Goal: Task Accomplishment & Management: Use online tool/utility

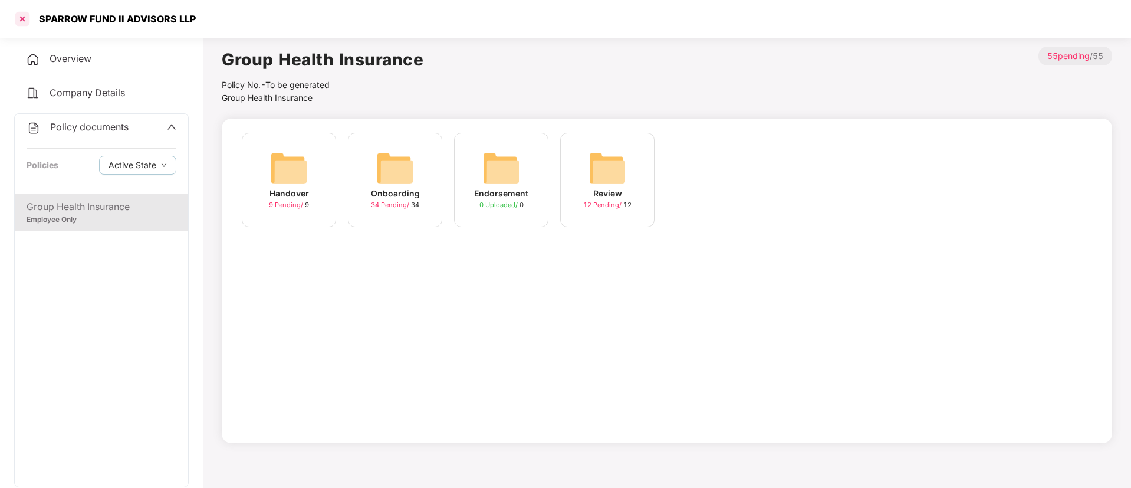
click at [22, 21] on div at bounding box center [22, 18] width 19 height 19
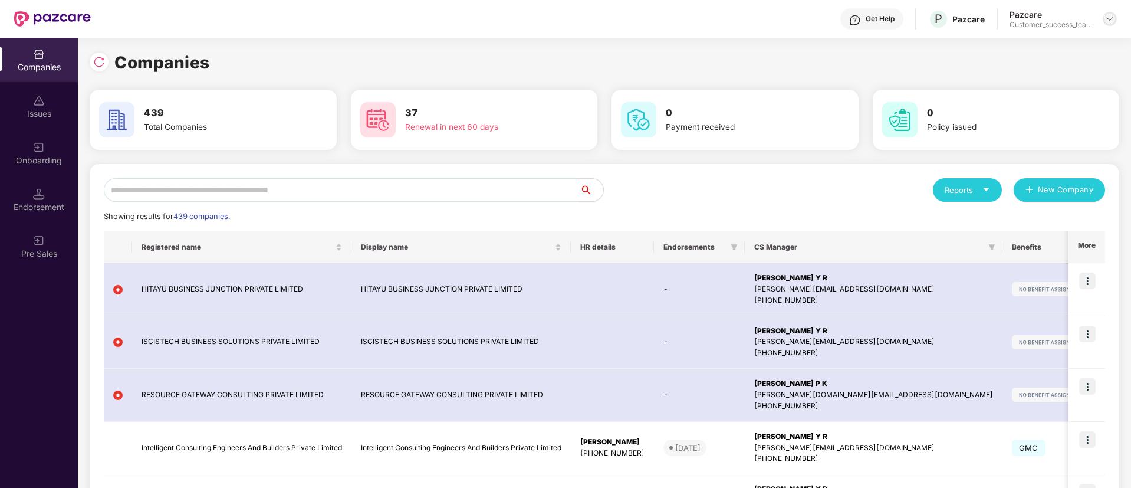
click at [1110, 14] on img at bounding box center [1109, 18] width 9 height 9
click at [1056, 73] on div "Switch Partner" at bounding box center [1055, 69] width 153 height 23
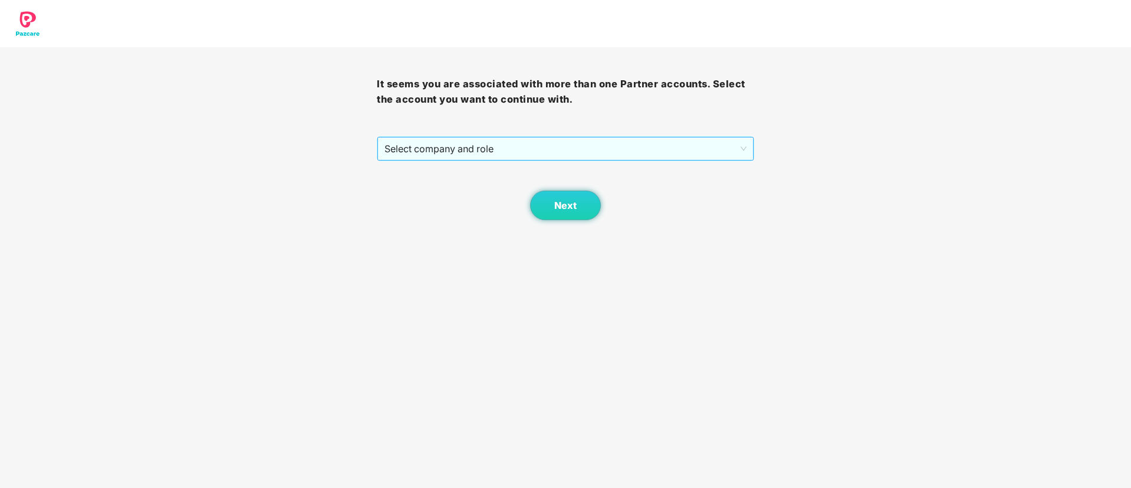
click at [593, 140] on span "Select company and role" at bounding box center [566, 148] width 362 height 22
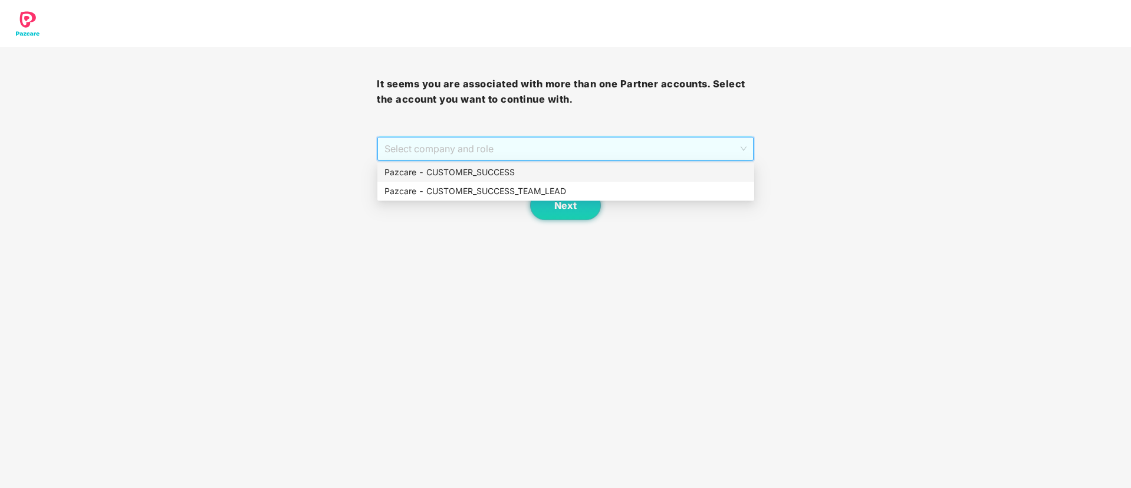
click at [544, 164] on div "Pazcare - CUSTOMER_SUCCESS" at bounding box center [566, 172] width 377 height 19
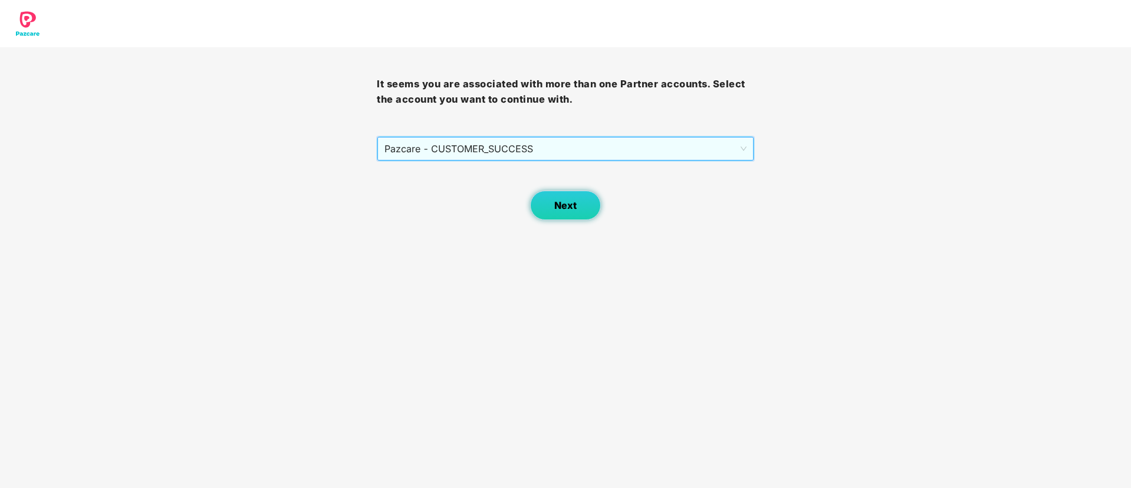
click at [559, 200] on span "Next" at bounding box center [565, 205] width 22 height 11
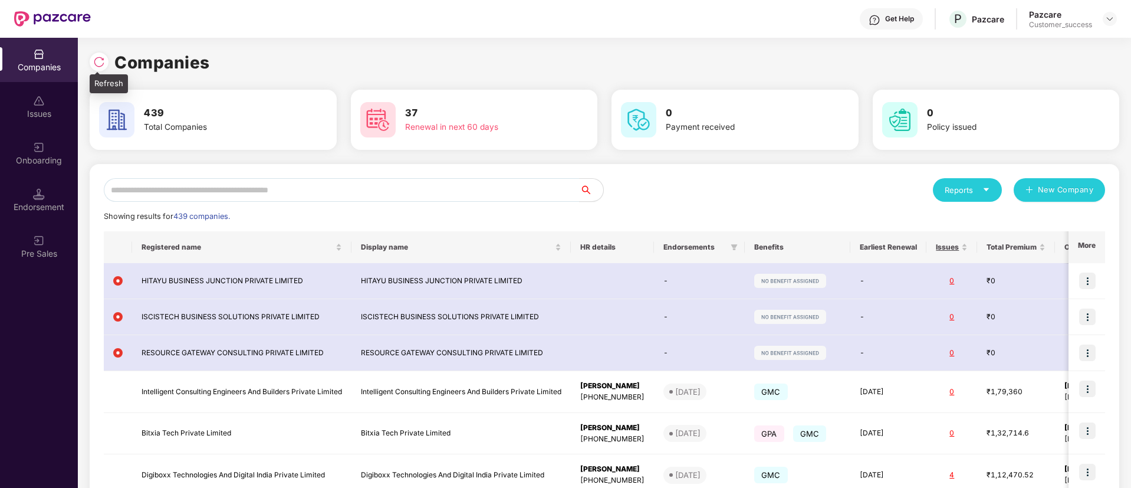
click at [101, 62] on img at bounding box center [99, 62] width 12 height 12
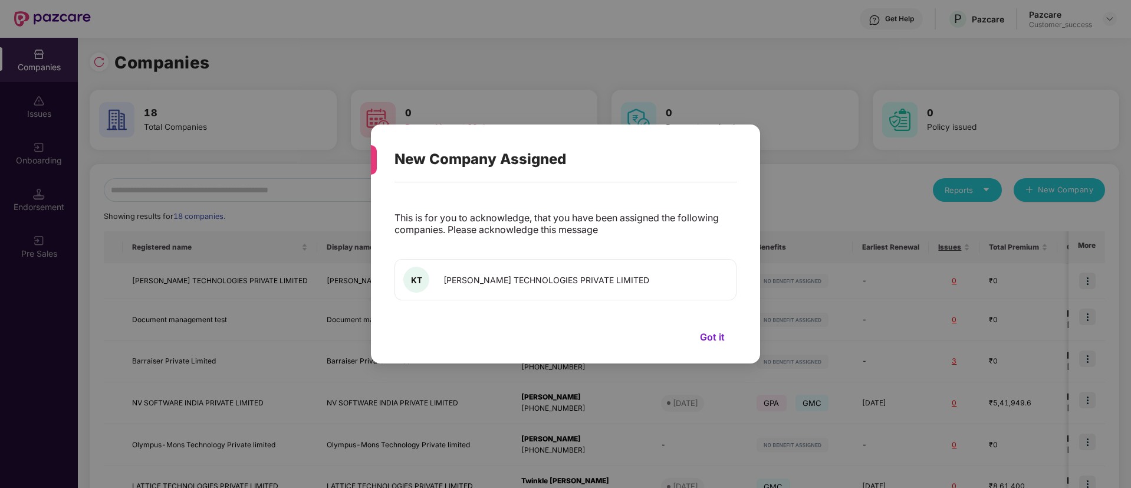
click at [718, 337] on button "Got it" at bounding box center [712, 337] width 48 height 18
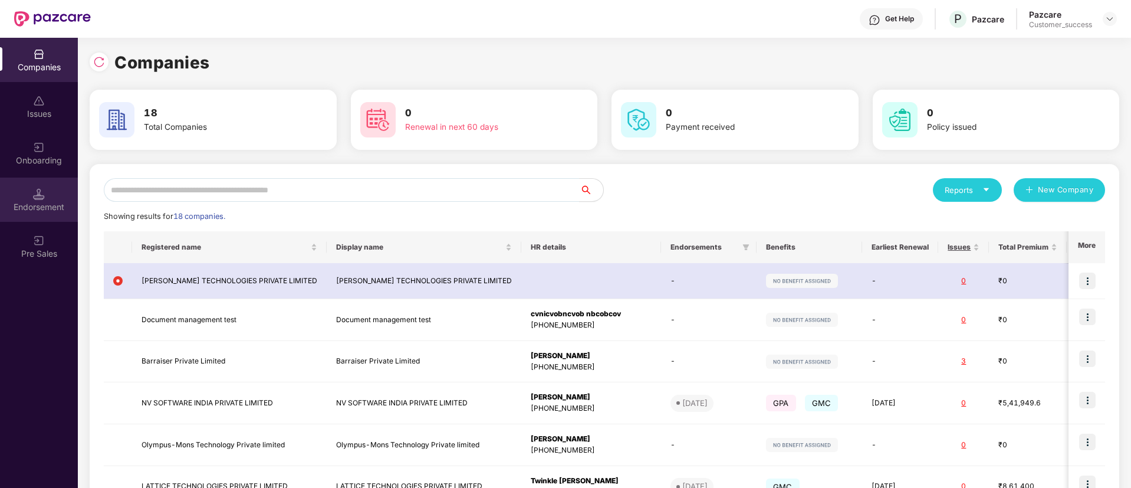
click at [50, 212] on div "Endorsement" at bounding box center [39, 200] width 78 height 44
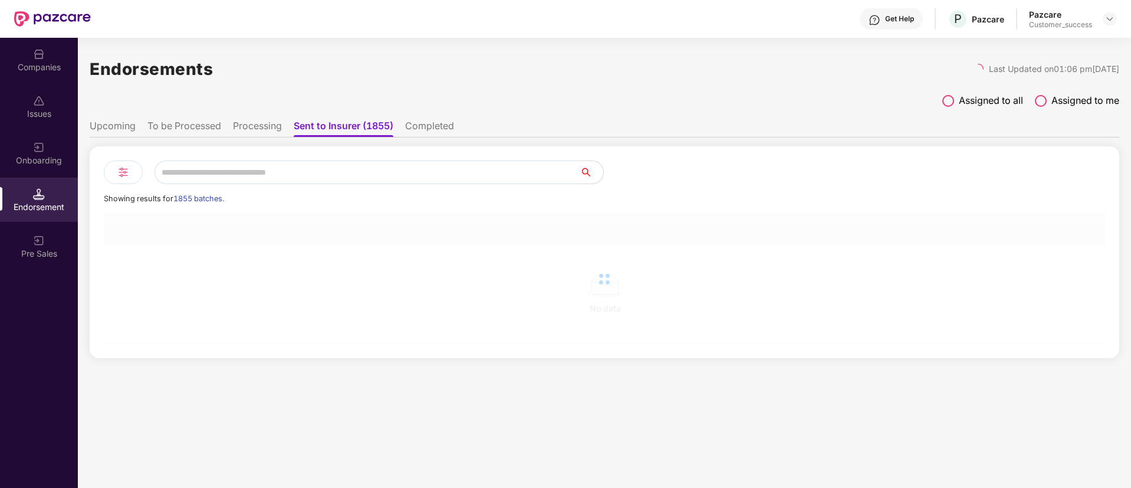
click at [48, 162] on div "Onboarding" at bounding box center [39, 161] width 78 height 12
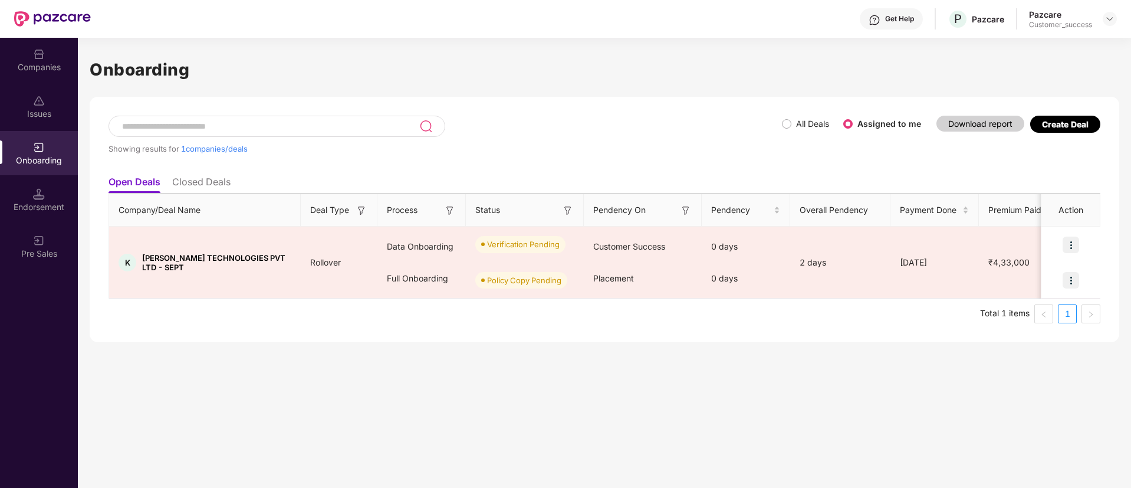
click at [795, 126] on span "All Deals" at bounding box center [813, 123] width 42 height 13
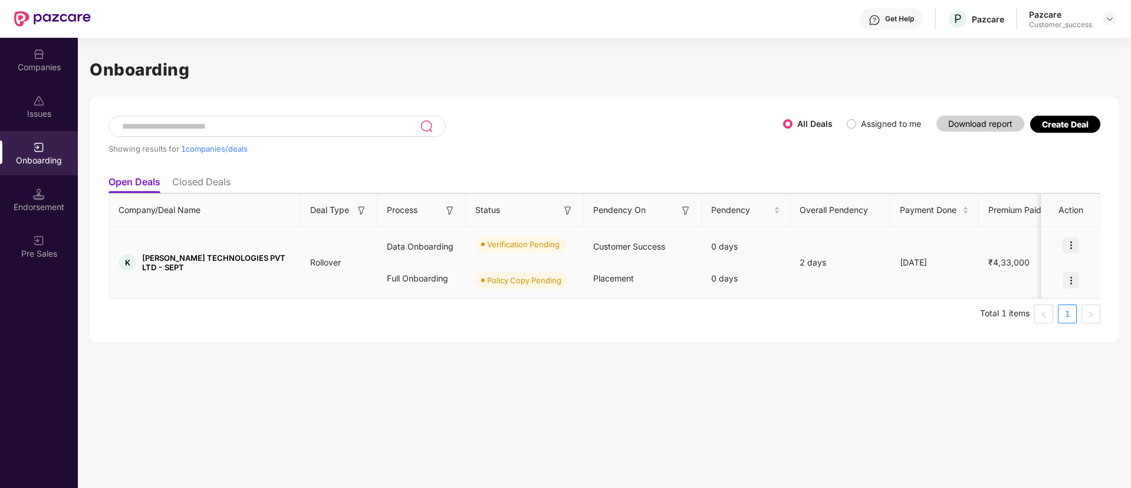
click at [1068, 290] on div at bounding box center [1071, 279] width 59 height 35
click at [1071, 244] on img at bounding box center [1071, 245] width 17 height 17
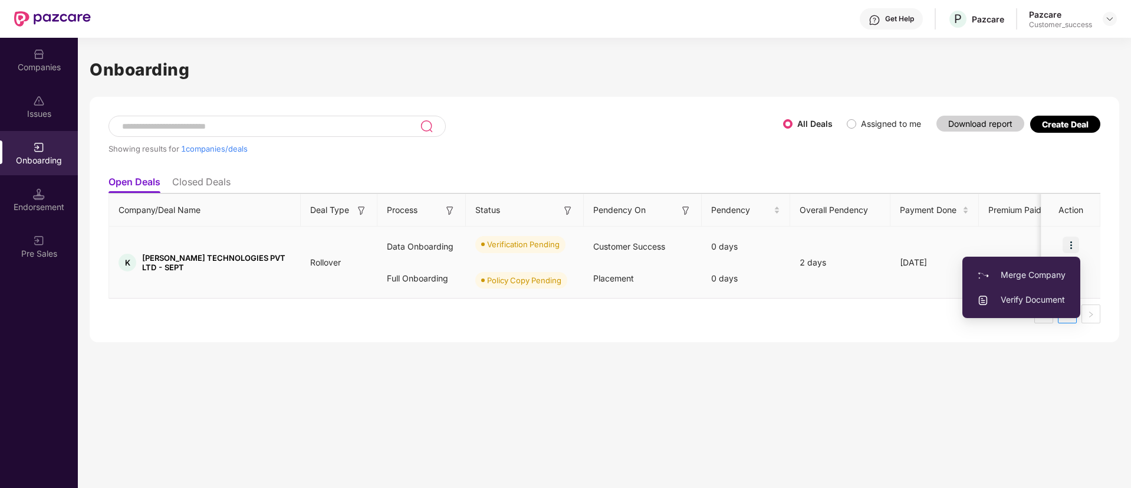
click at [1066, 304] on span "Verify Document" at bounding box center [1021, 299] width 88 height 13
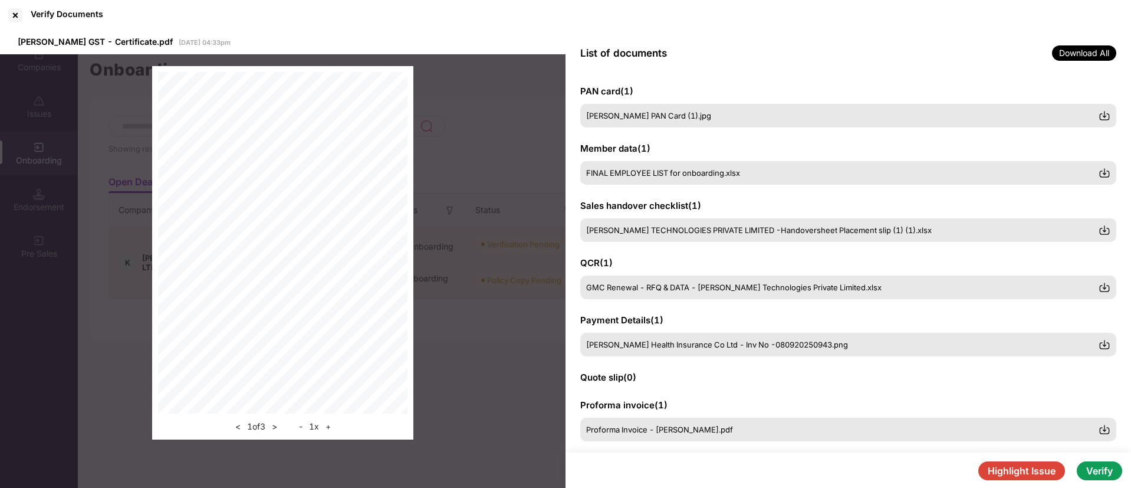
scroll to position [136, 0]
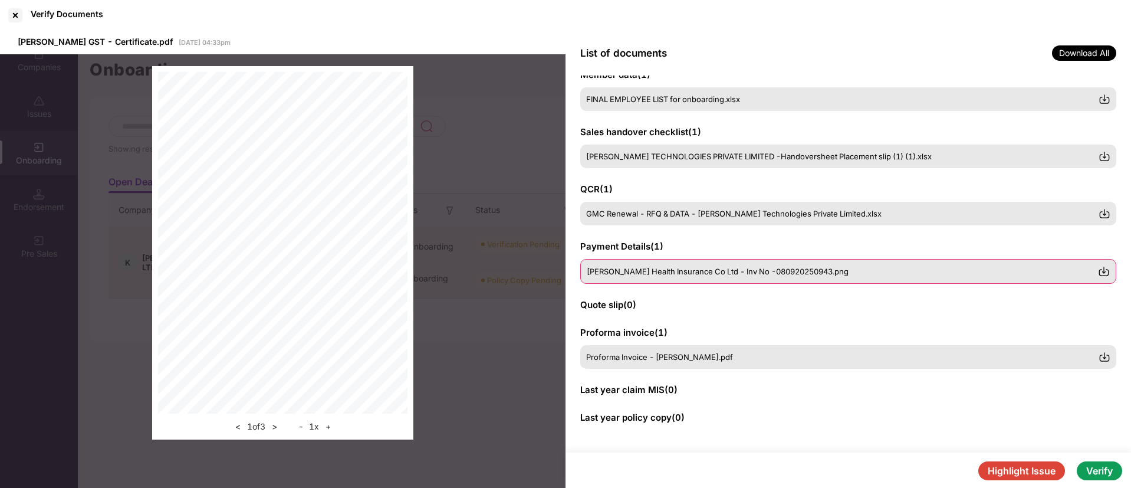
click at [707, 275] on span "[PERSON_NAME] Health Insurance Co Ltd - Inv No -080920250943.png" at bounding box center [718, 271] width 262 height 9
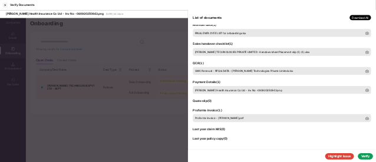
scroll to position [0, 0]
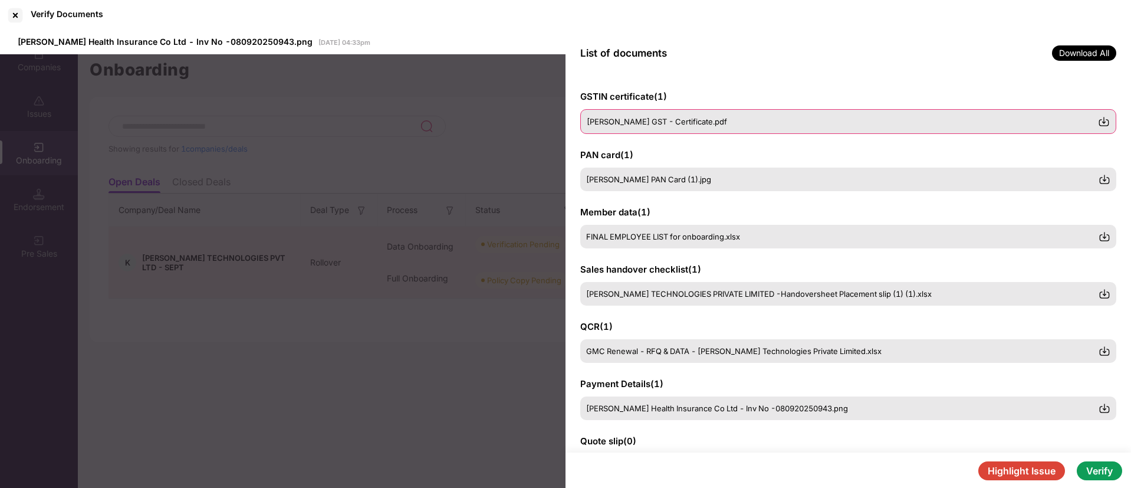
click at [667, 129] on div "[PERSON_NAME] GST - Certificate.pdf" at bounding box center [848, 121] width 536 height 25
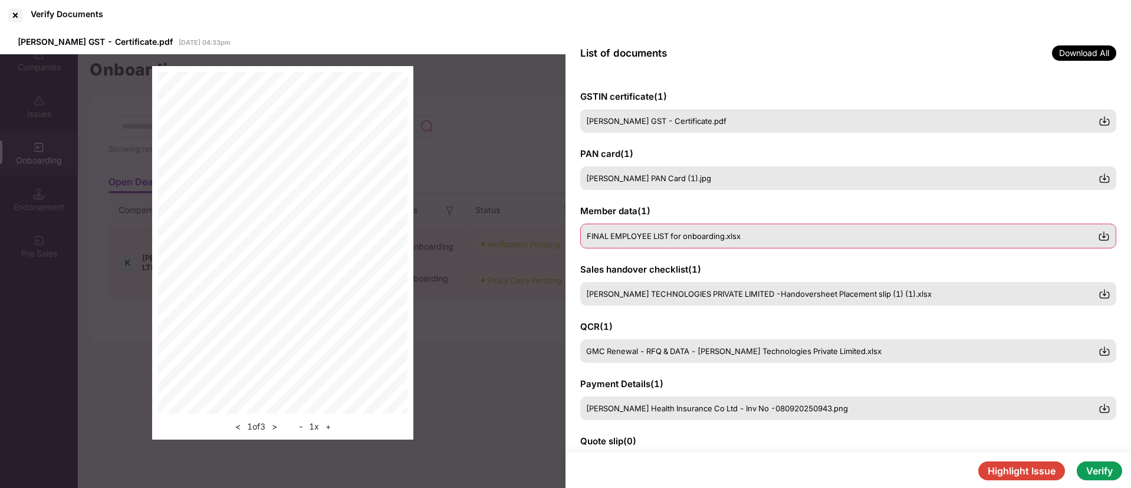
click at [638, 238] on span "FINAL EMPLOYEE LIST for onboarding.xlsx" at bounding box center [664, 235] width 154 height 9
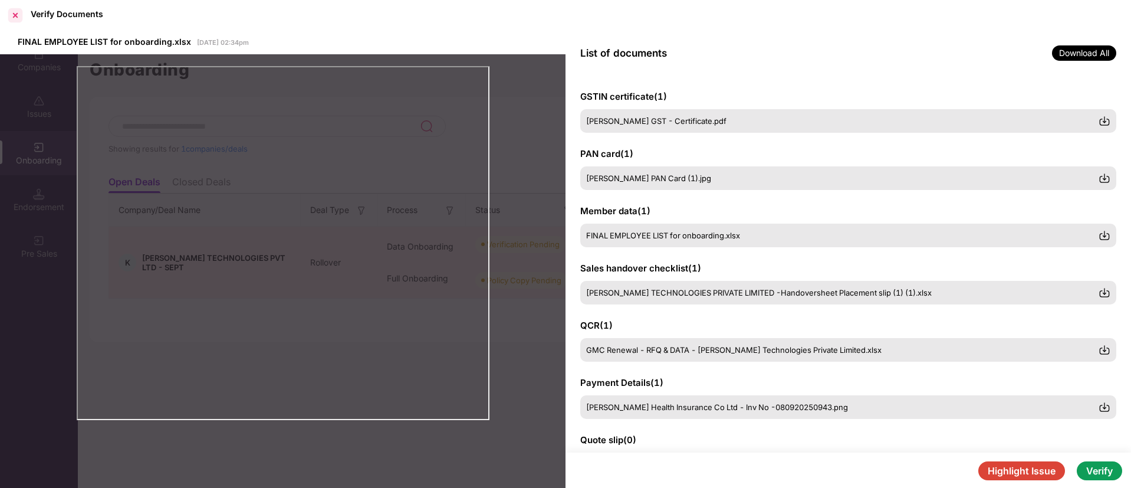
click at [14, 17] on div at bounding box center [15, 15] width 19 height 19
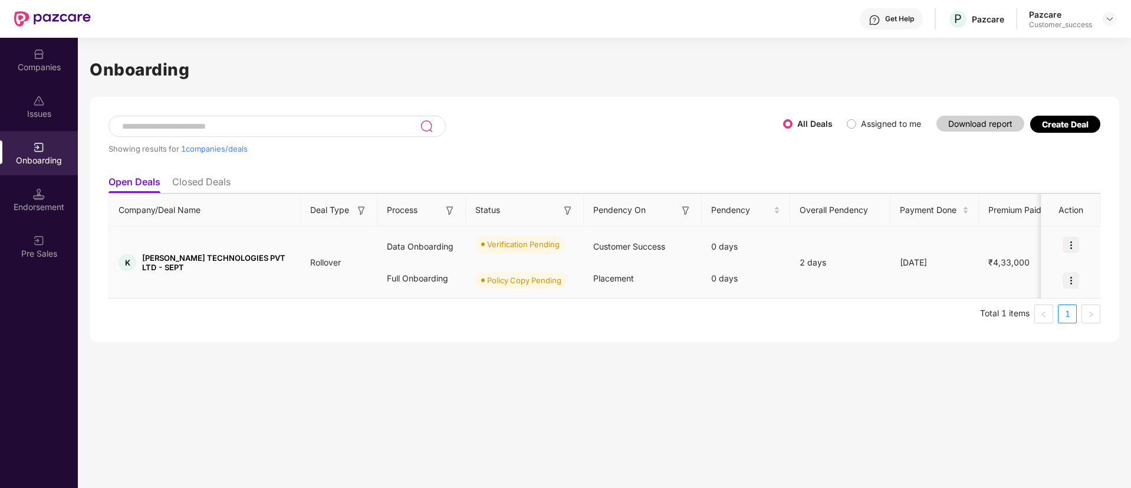
click at [1074, 243] on img at bounding box center [1071, 245] width 17 height 17
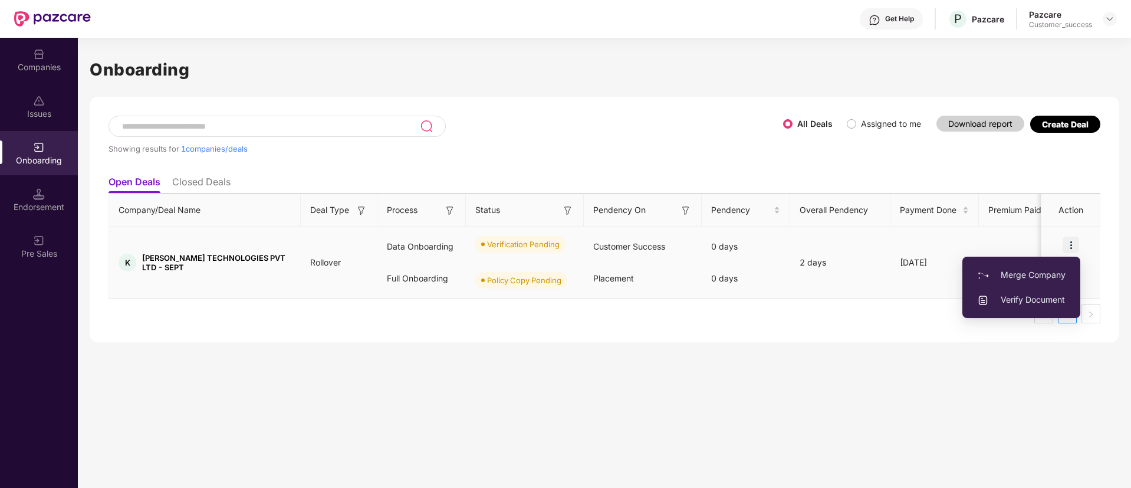
click at [1025, 301] on span "Verify Document" at bounding box center [1021, 299] width 88 height 13
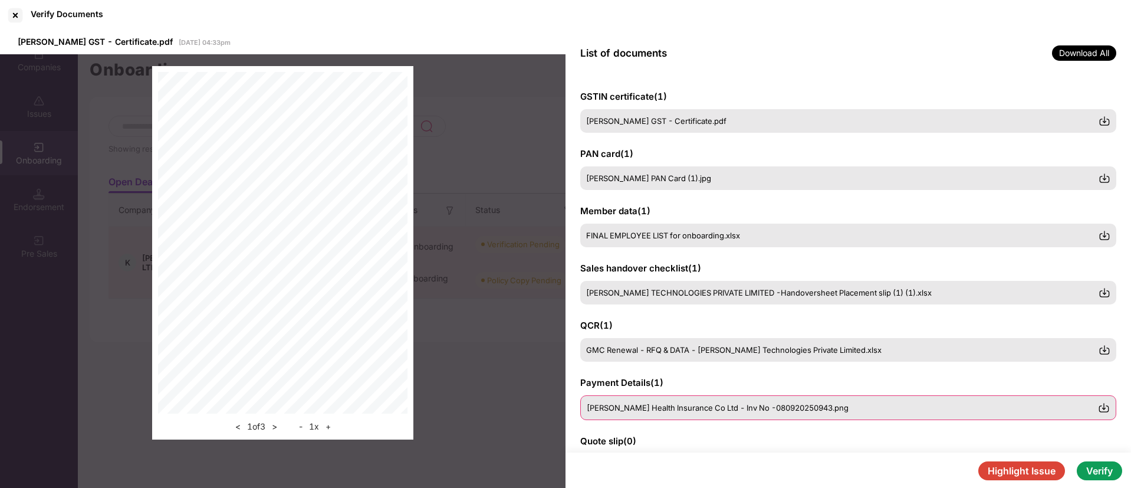
scroll to position [88, 0]
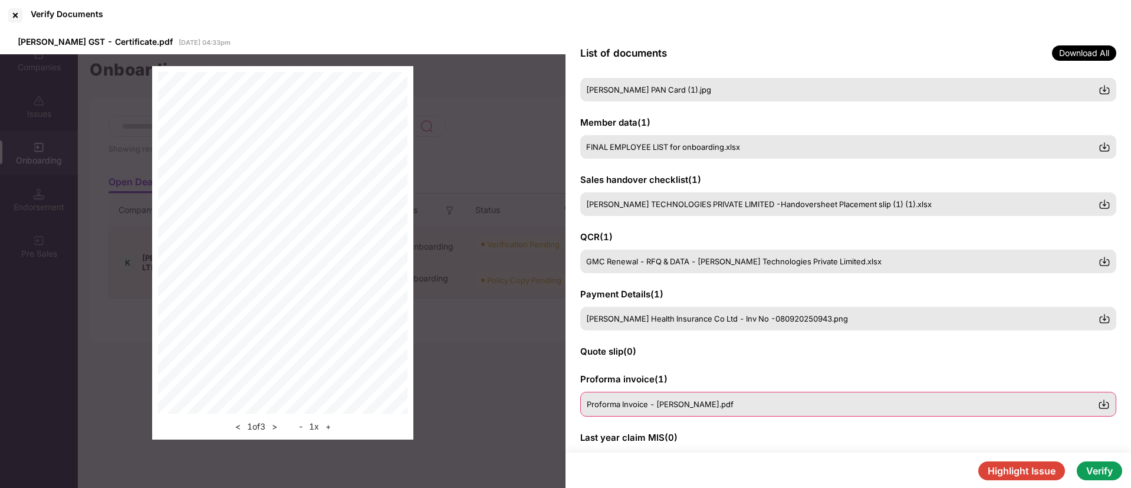
click at [612, 396] on div "Proforma Invoice - [PERSON_NAME].pdf" at bounding box center [848, 404] width 536 height 25
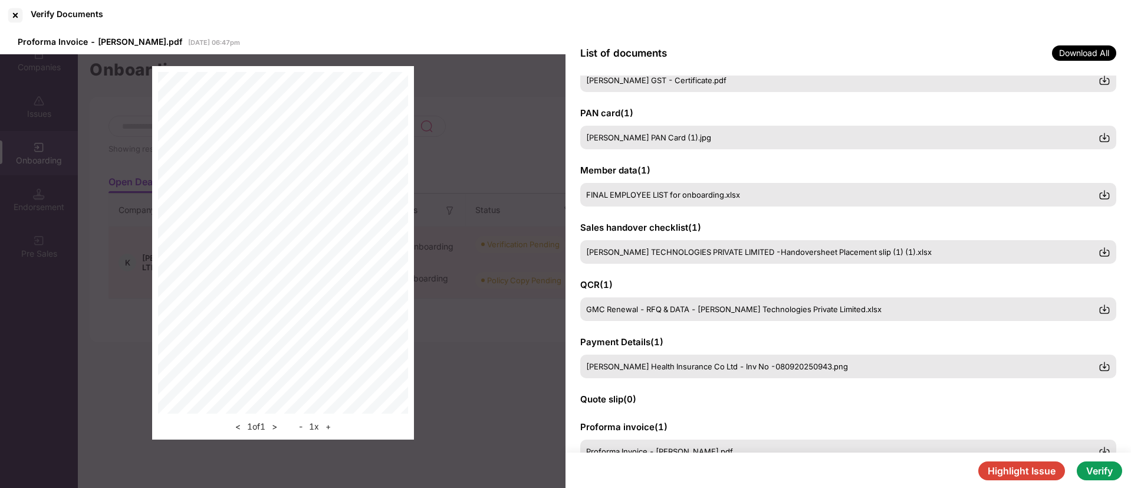
scroll to position [0, 0]
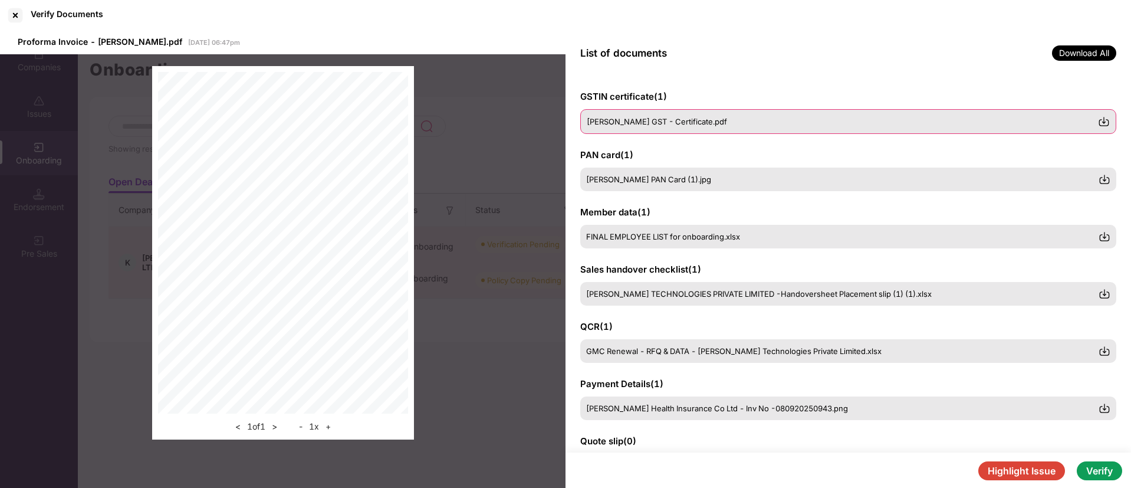
click at [674, 120] on span "[PERSON_NAME] GST - Certificate.pdf" at bounding box center [657, 121] width 140 height 9
click at [12, 20] on div at bounding box center [15, 15] width 19 height 19
